Goal: Check status: Check status

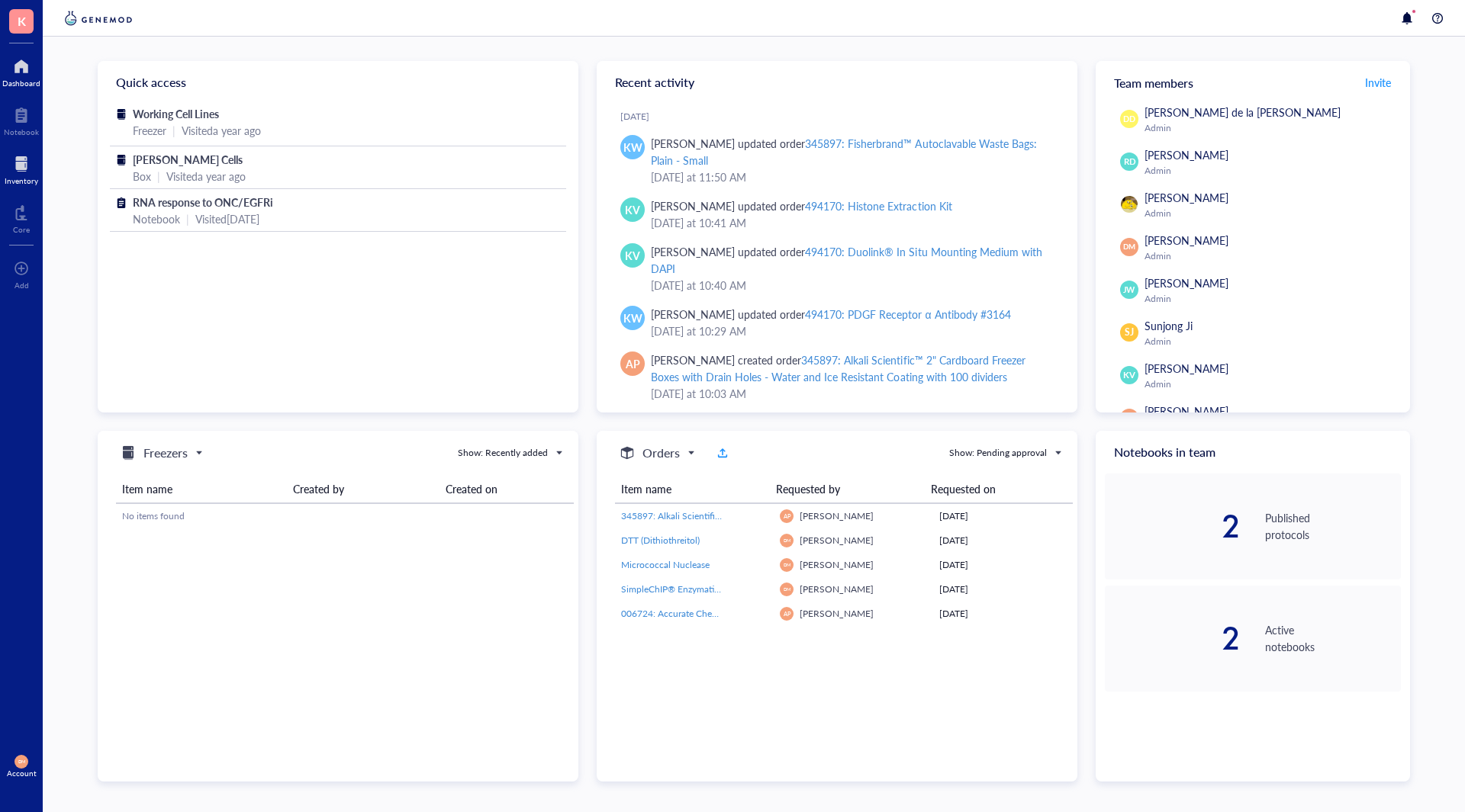
click at [19, 167] on div at bounding box center [21, 164] width 34 height 25
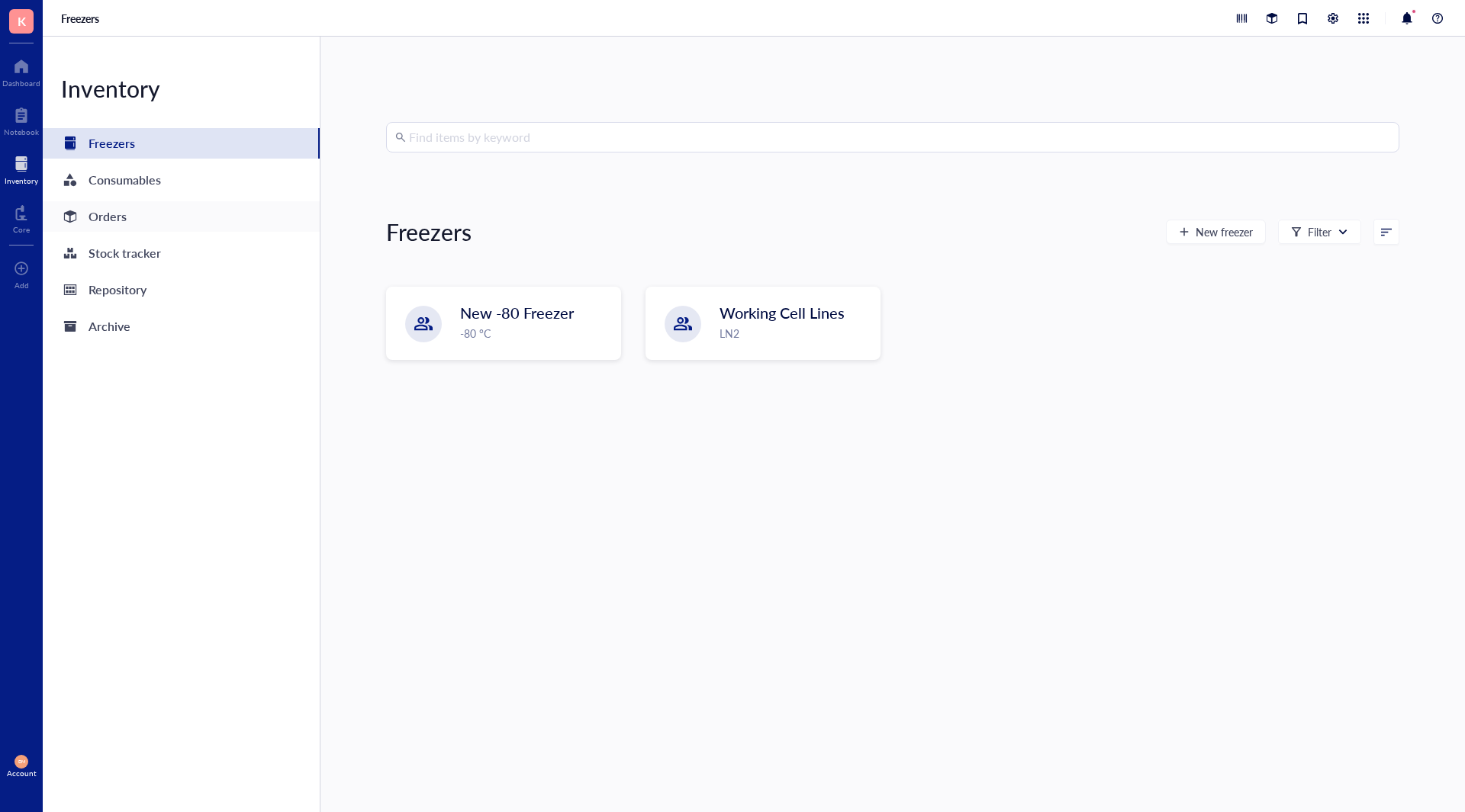
click at [108, 221] on div "Orders" at bounding box center [107, 217] width 38 height 21
